Goal: Task Accomplishment & Management: Manage account settings

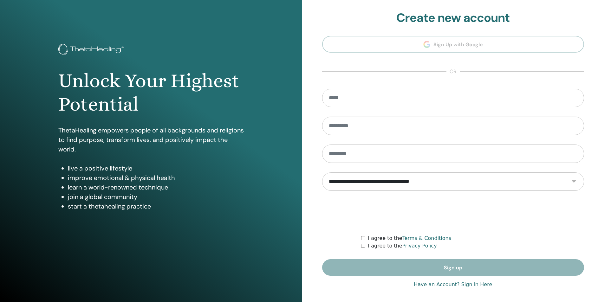
type input "**********"
click at [429, 284] on link "Have an Account? Sign in Here" at bounding box center [453, 285] width 78 height 8
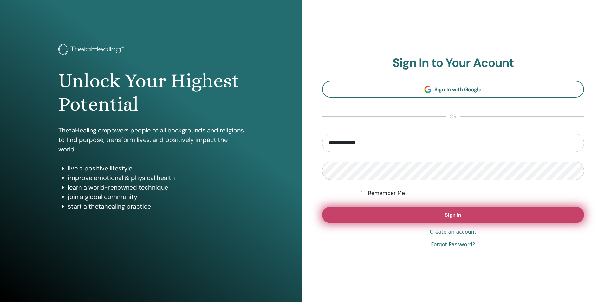
click at [406, 214] on button "Sign In" at bounding box center [453, 215] width 262 height 16
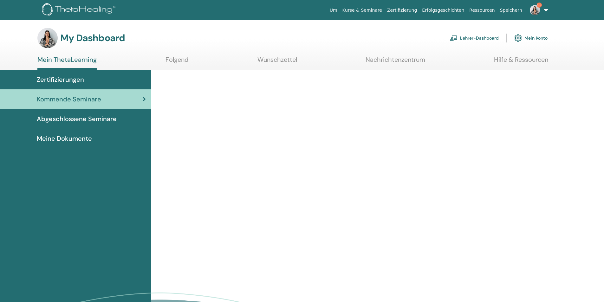
click at [477, 39] on link "Lehrer-Dashboard" at bounding box center [474, 38] width 49 height 14
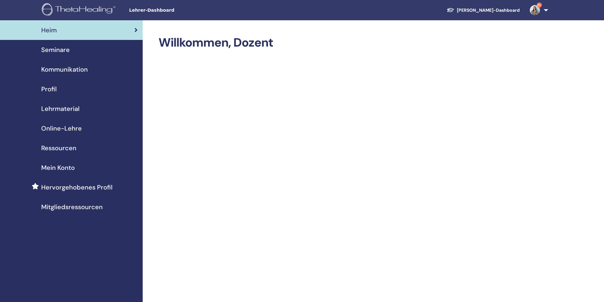
click at [49, 46] on span "Seminare" at bounding box center [55, 50] width 29 height 10
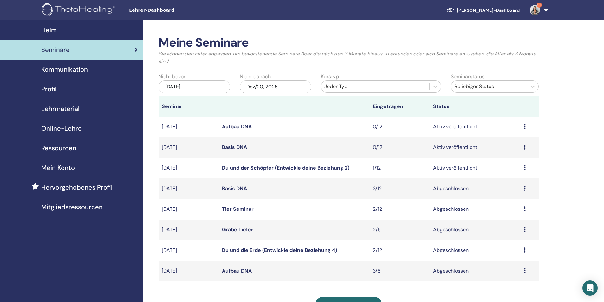
click at [273, 166] on link "Du und der Schöpfer (Entwickle deine Beziehung 2)" at bounding box center [285, 168] width 127 height 7
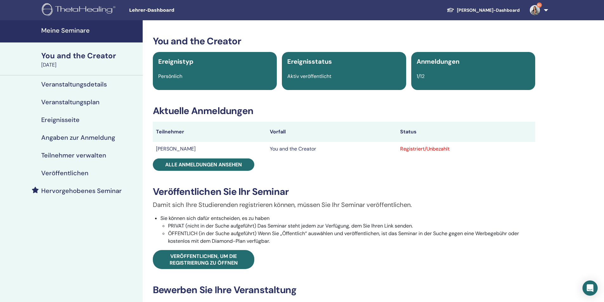
click at [547, 9] on link "9+" at bounding box center [538, 10] width 26 height 20
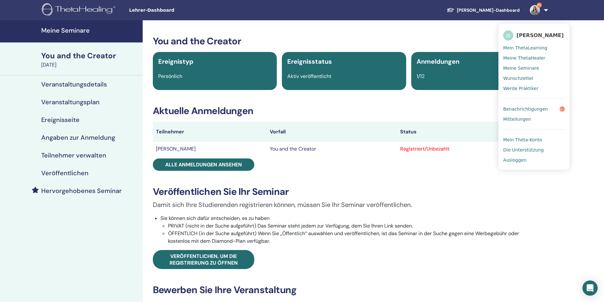
click at [513, 159] on span "Ausloggen" at bounding box center [514, 160] width 23 height 6
